Goal: Find specific page/section: Find specific page/section

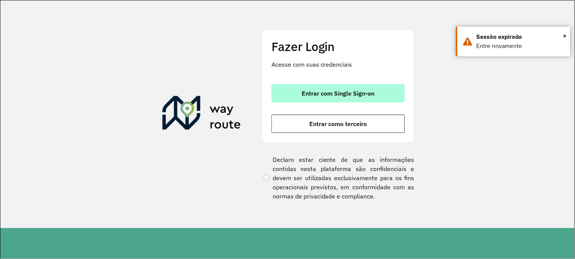
drag, startPoint x: 0, startPoint y: 0, endPoint x: 316, endPoint y: 95, distance: 330.4
click at [316, 95] on span "Entrar com Single Sign-on" at bounding box center [338, 93] width 73 height 6
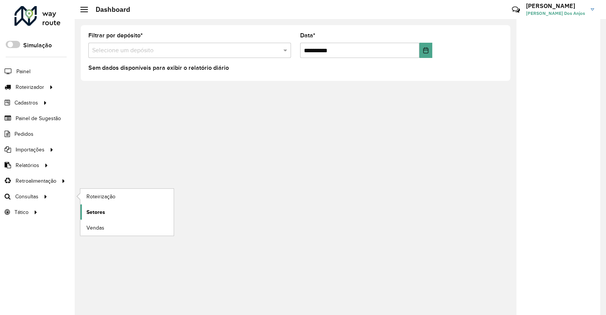
click at [100, 212] on span "Setores" at bounding box center [96, 212] width 19 height 8
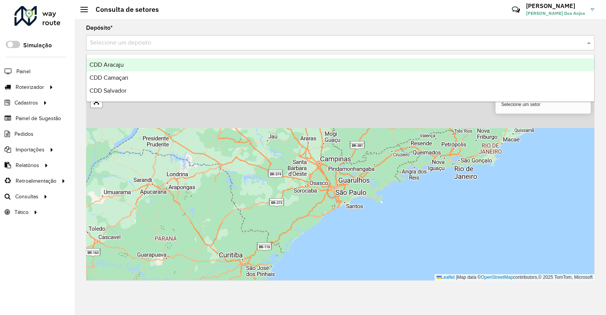
click at [181, 43] on input "text" at bounding box center [333, 42] width 486 height 9
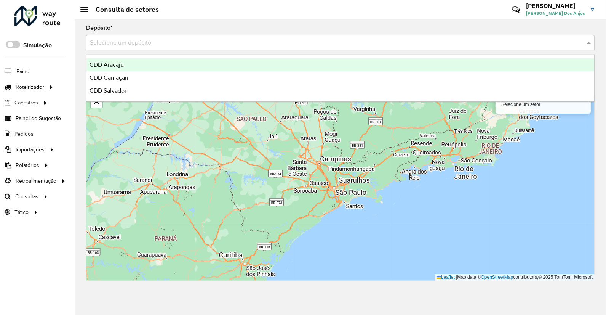
click at [114, 66] on span "CDD Aracaju" at bounding box center [107, 64] width 34 height 6
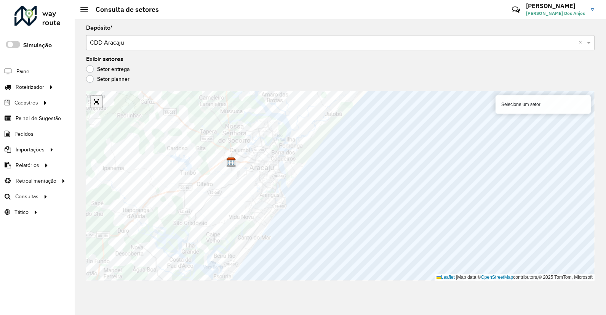
click at [96, 103] on link "Abrir mapa em tela cheia" at bounding box center [96, 101] width 11 height 11
